Goal: Information Seeking & Learning: Learn about a topic

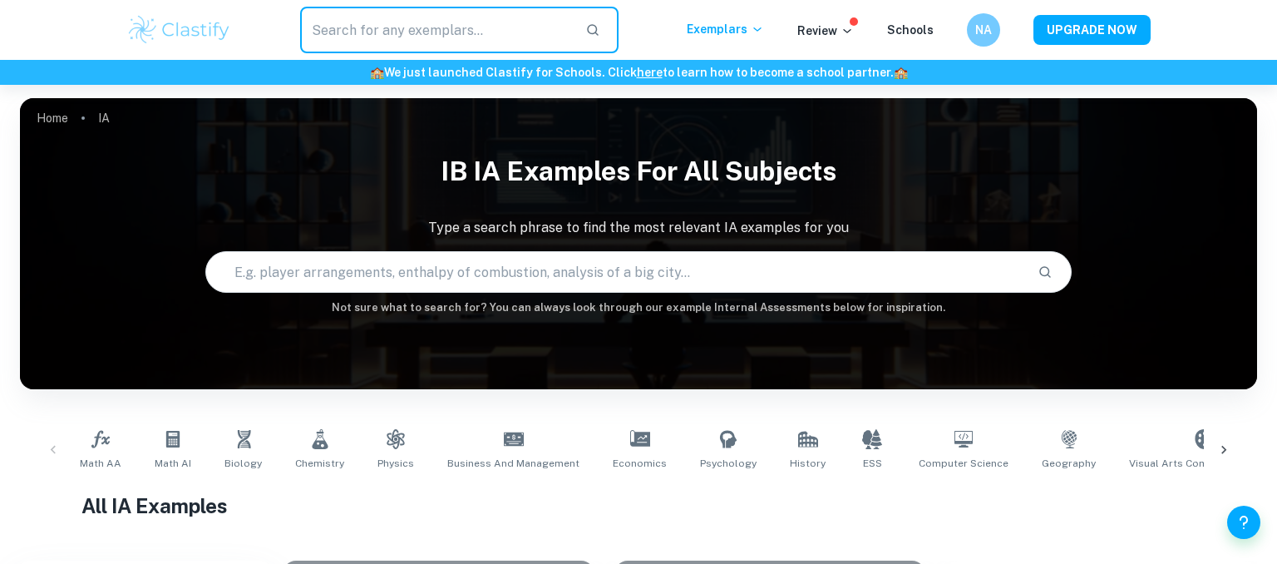
click at [531, 34] on input "text" at bounding box center [436, 30] width 272 height 47
type input "s"
type input "psychology"
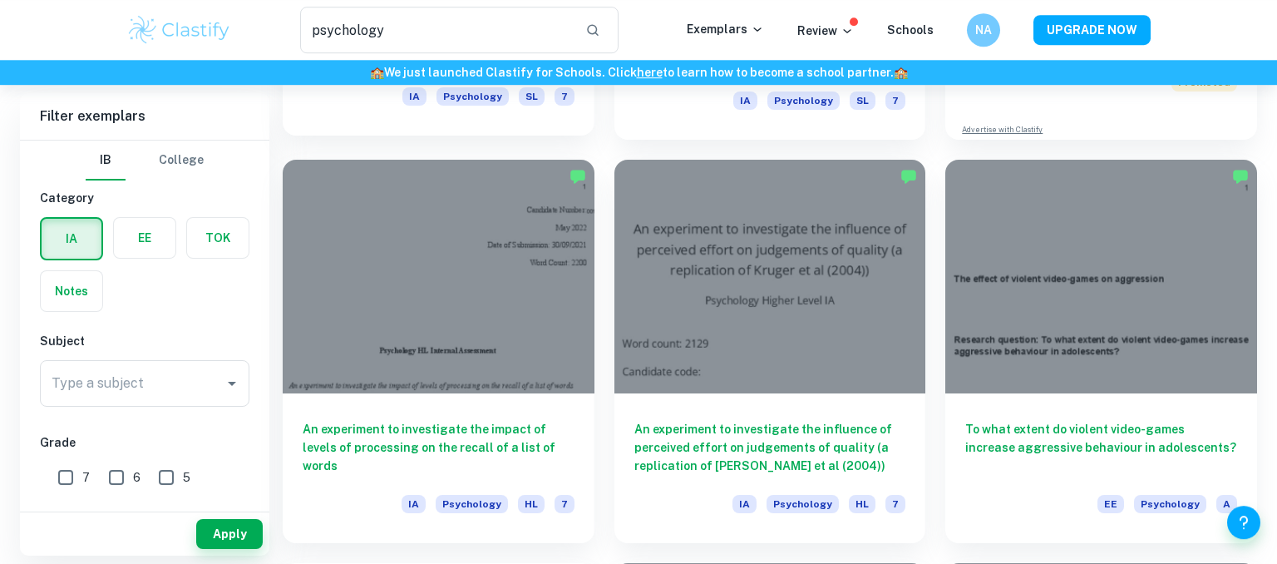
scroll to position [439, 0]
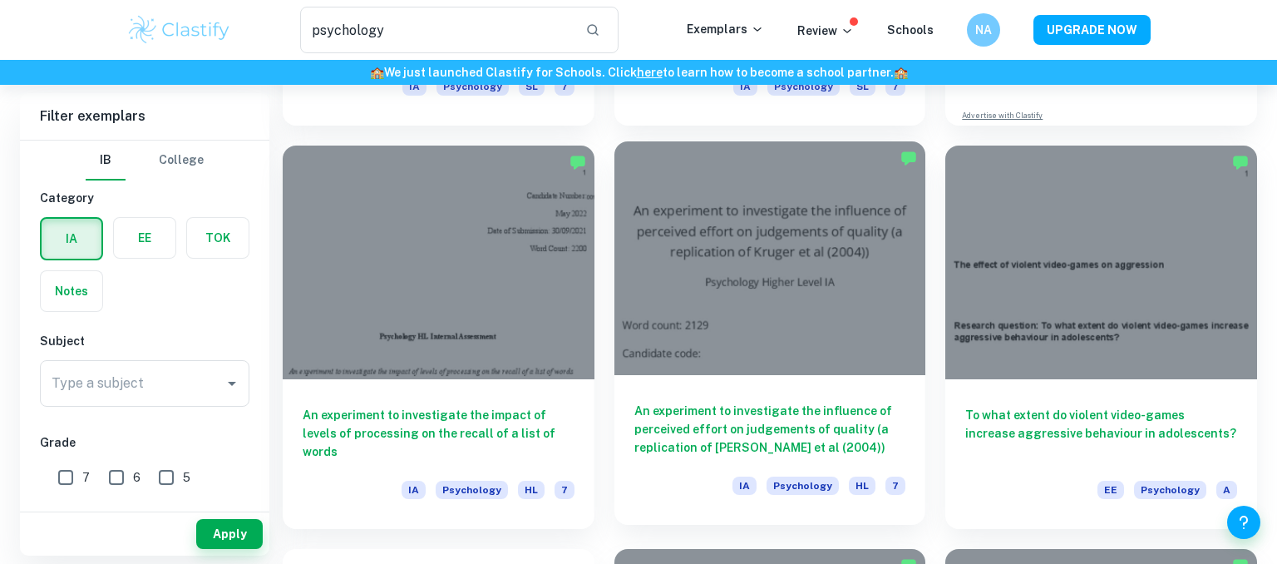
click at [801, 444] on h6 "An experiment to investigate the influence of perceived effort on judgements of…" at bounding box center [770, 429] width 272 height 55
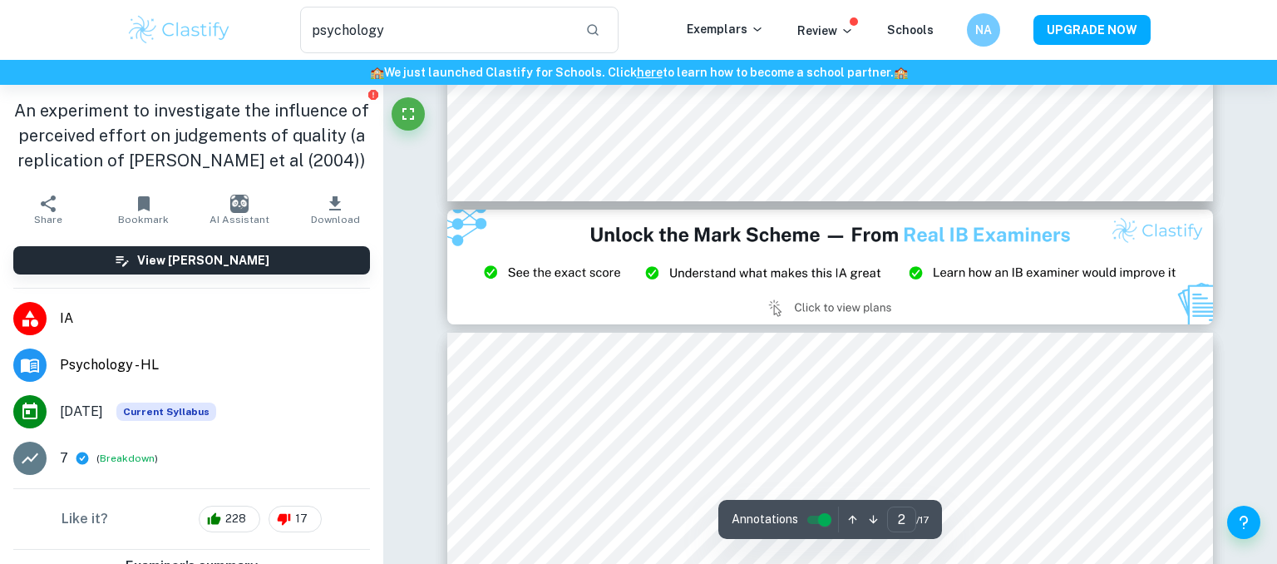
type input "3"
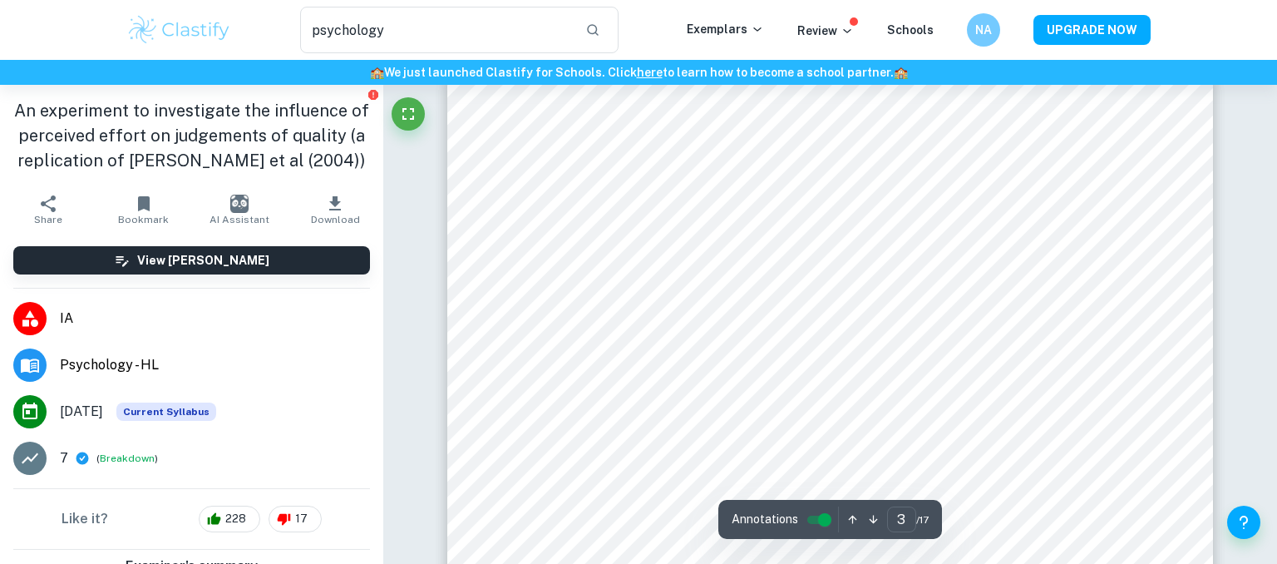
scroll to position [2546, 0]
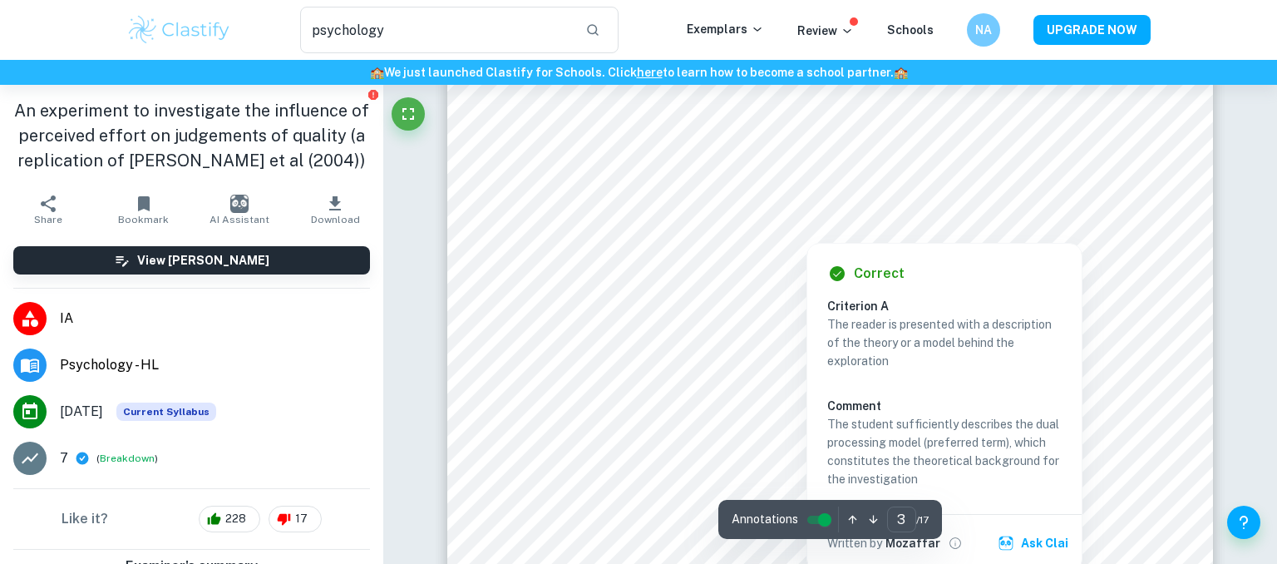
click at [845, 193] on div at bounding box center [822, 189] width 565 height 24
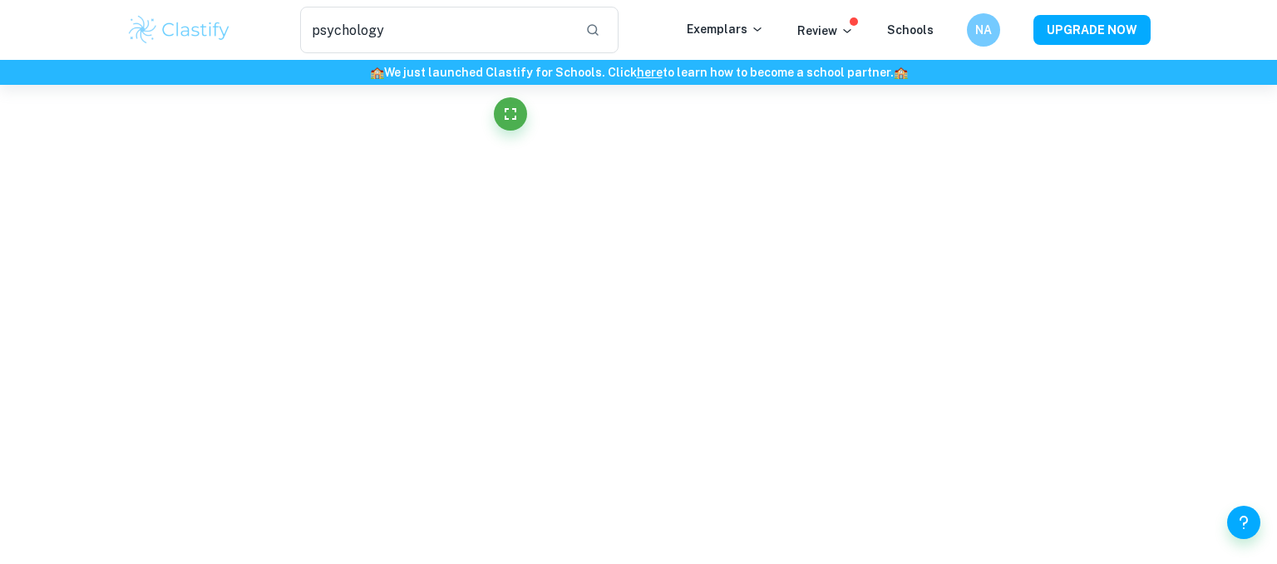
scroll to position [637, 0]
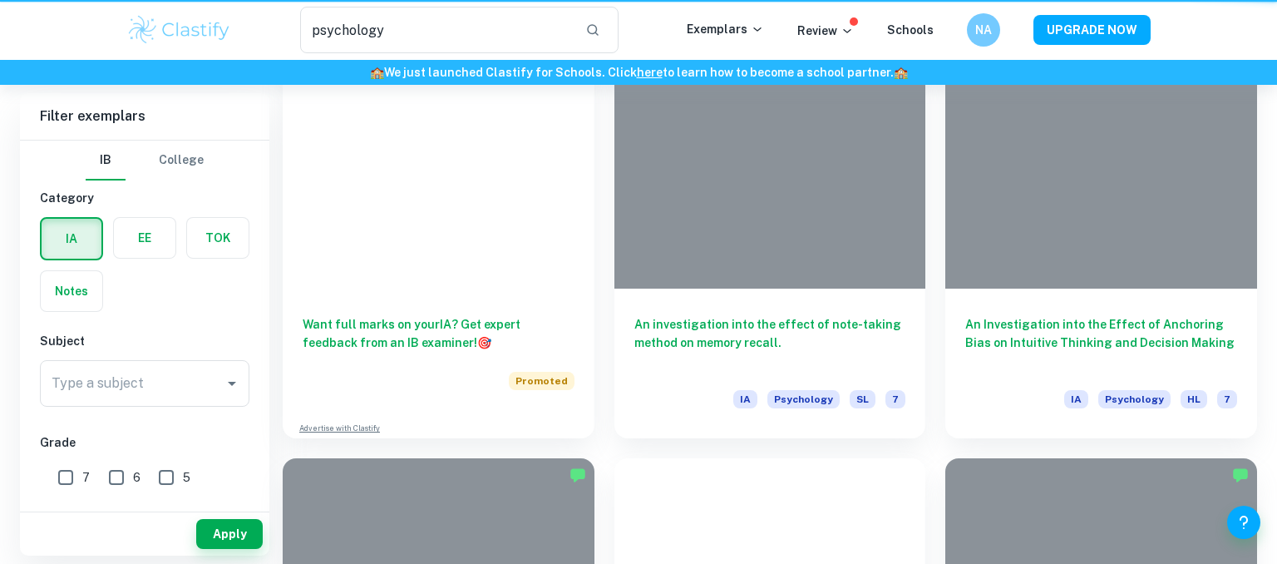
scroll to position [439, 0]
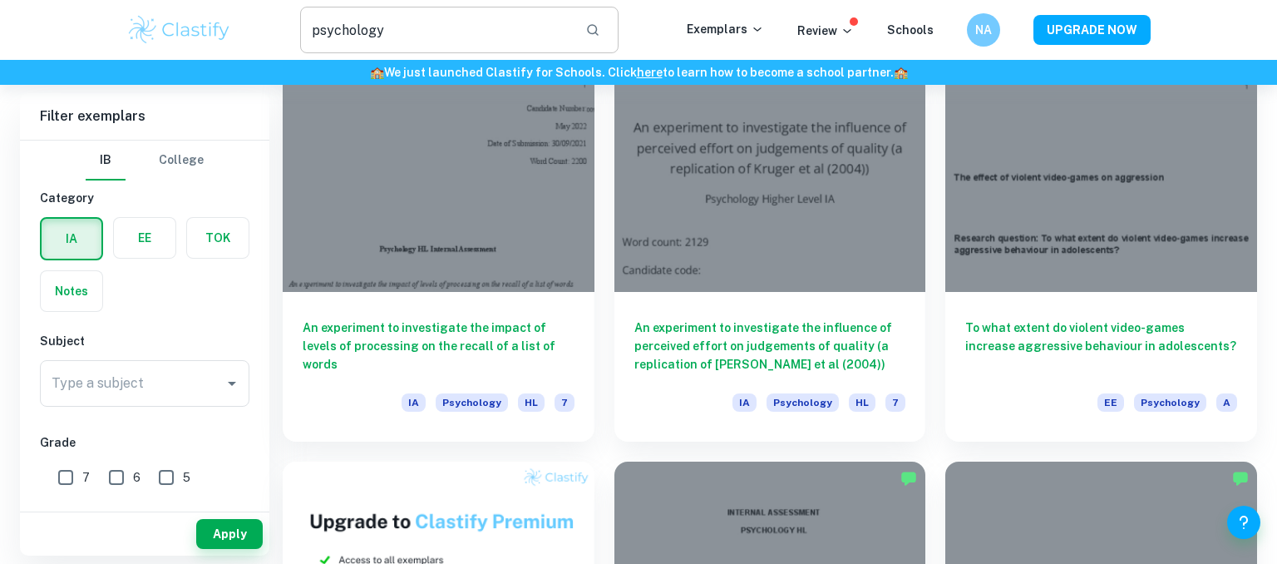
scroll to position [85, 0]
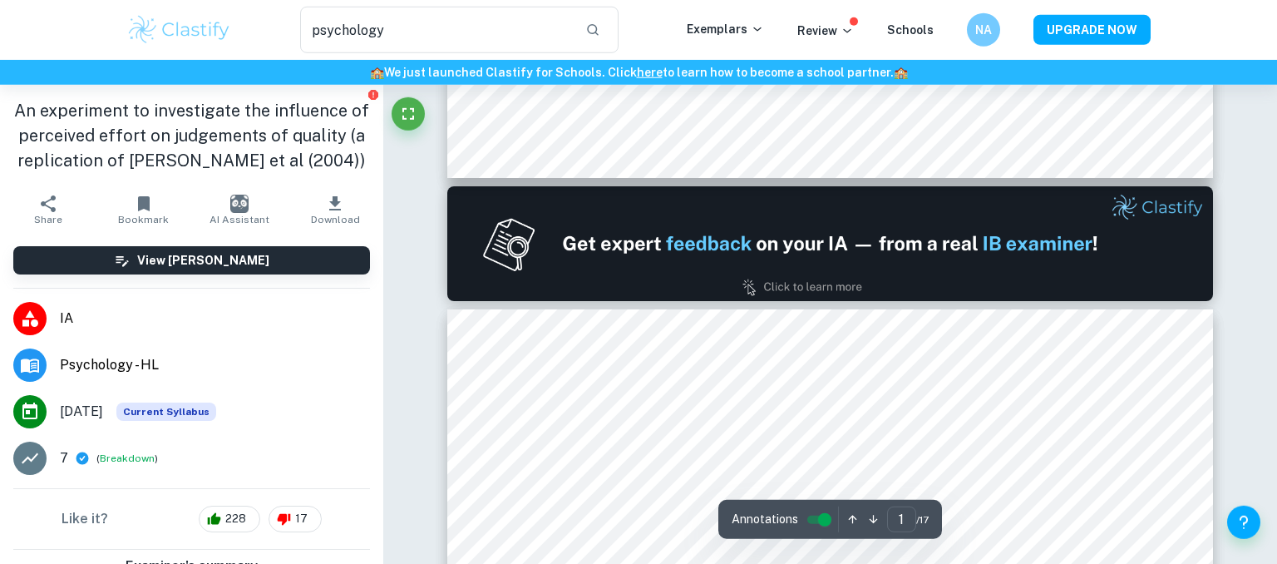
type input "2"
